Goal: Information Seeking & Learning: Find specific fact

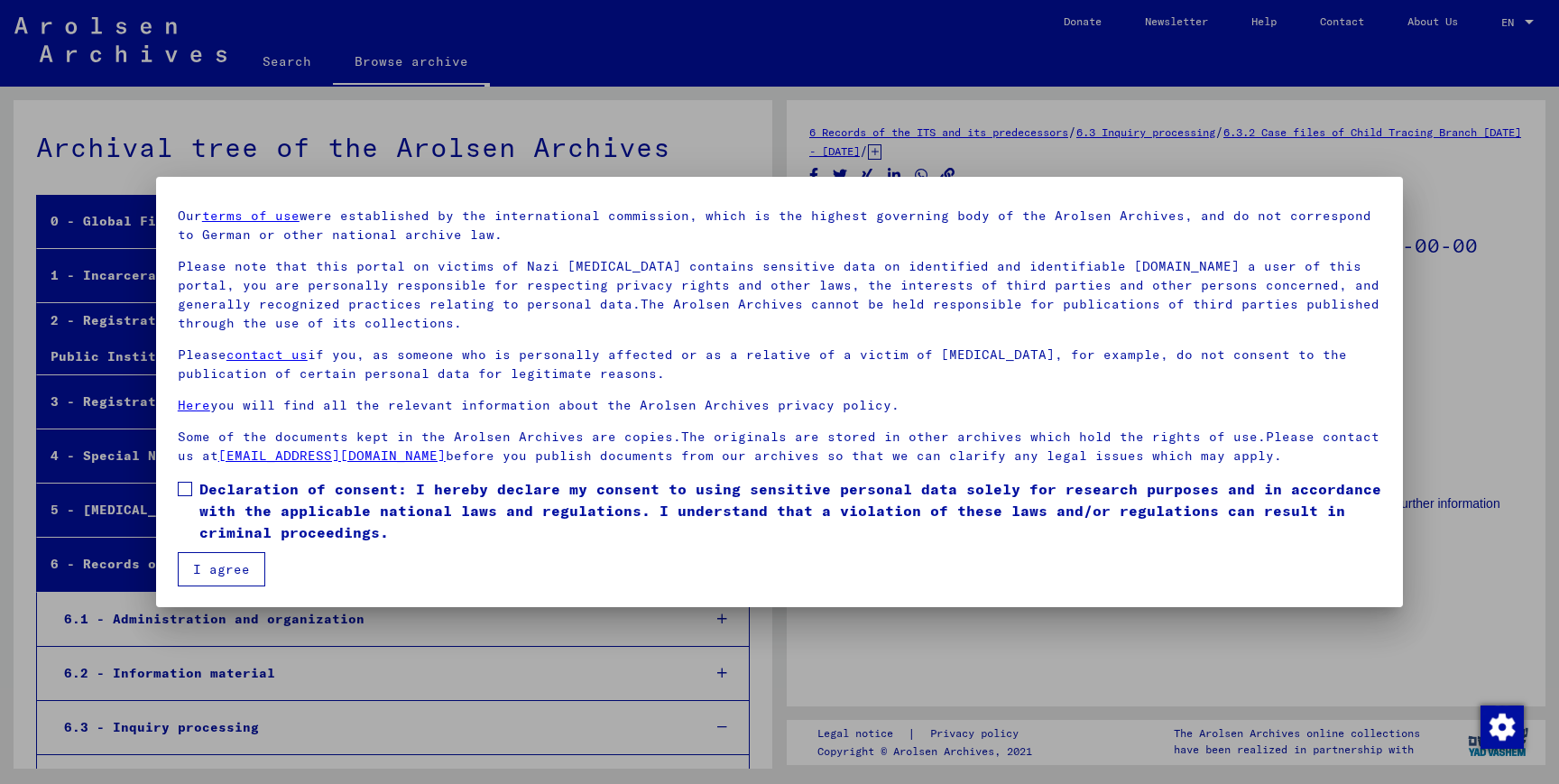
scroll to position [37334, 0]
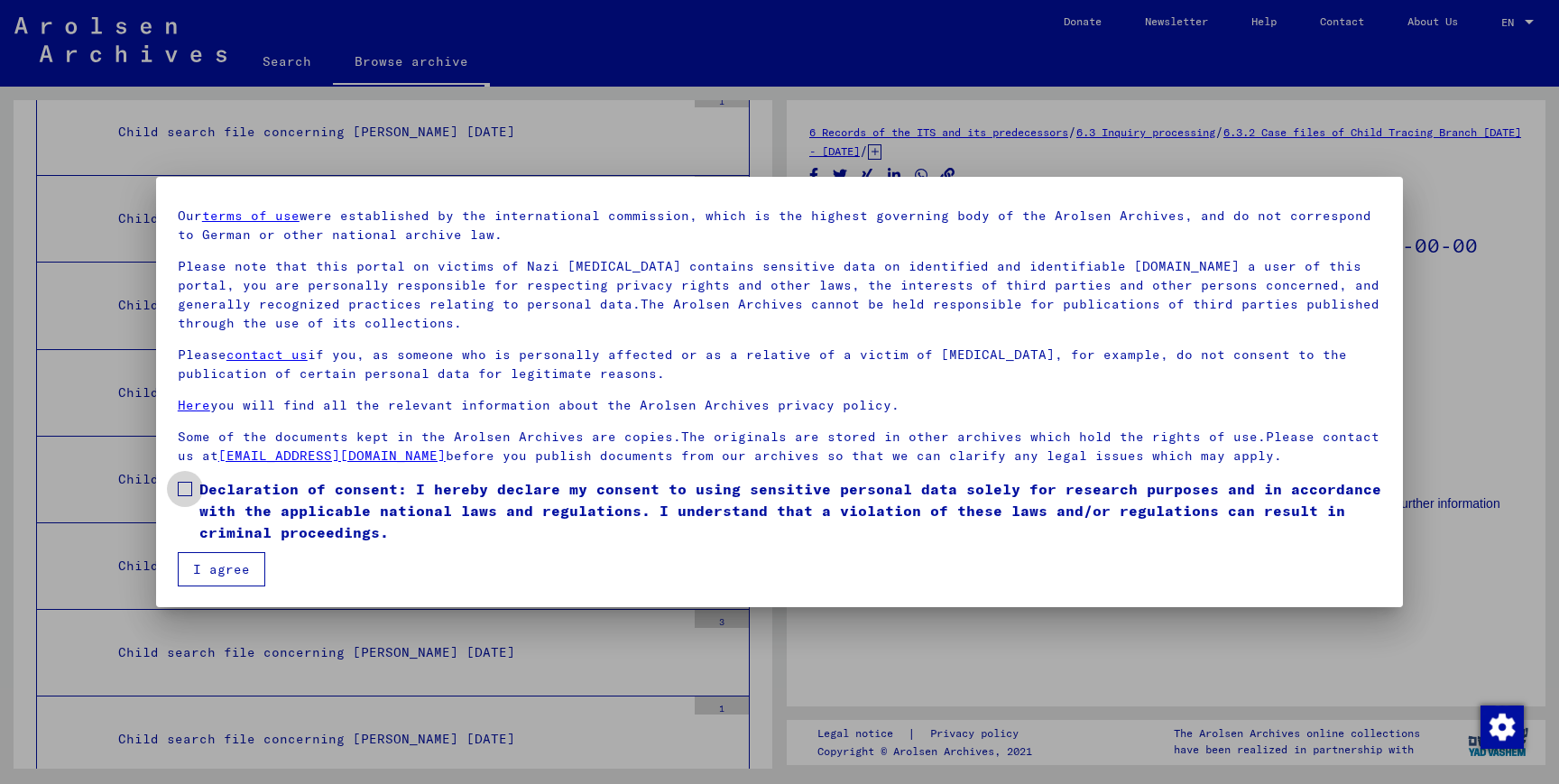
click at [189, 485] on span at bounding box center [185, 489] width 15 height 15
click at [209, 570] on button "I agree" at bounding box center [221, 569] width 88 height 35
